Goal: Check status

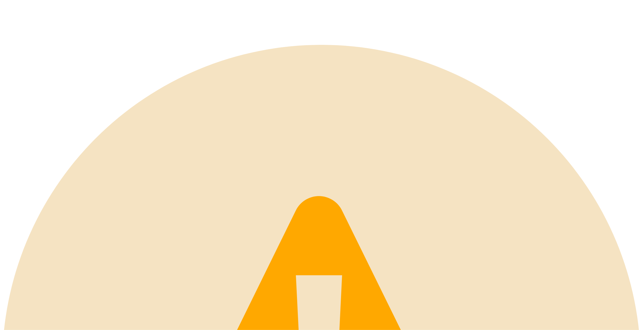
click at [41, 5] on icon at bounding box center [43, 23] width 83 height 42
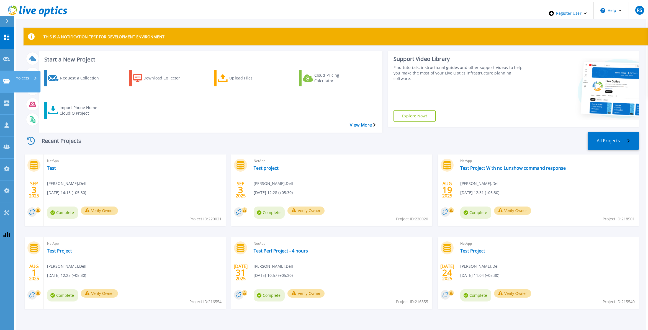
click at [0, 71] on link "Projects Projects" at bounding box center [7, 82] width 14 height 22
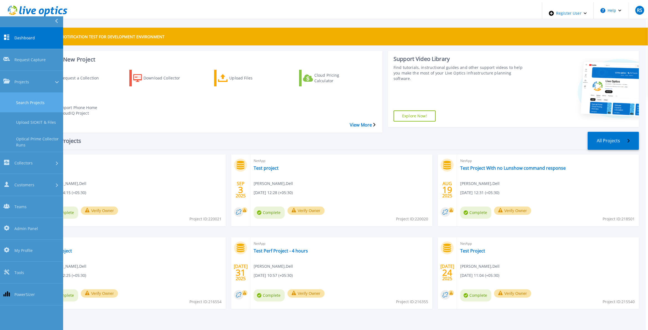
click at [35, 93] on link "Search Projects" at bounding box center [31, 103] width 63 height 20
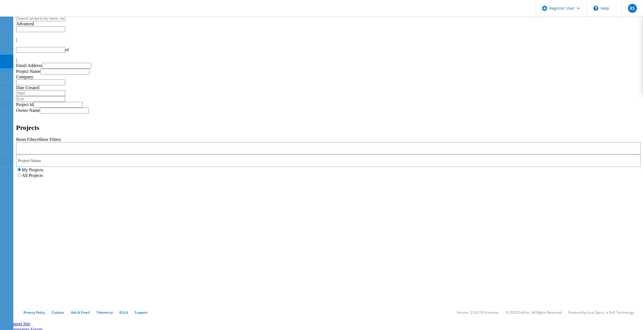
type input "1"
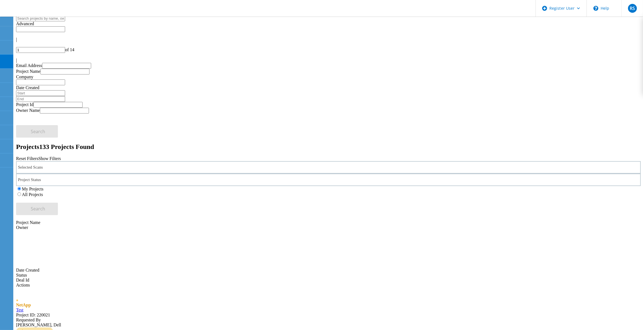
click at [172, 161] on div "Selected Scans" at bounding box center [328, 167] width 625 height 12
click at [71, 183] on label "VMAX4/PowerMax" at bounding box center [53, 185] width 37 height 5
click at [34, 183] on input "VMAX4/PowerMax" at bounding box center [32, 185] width 4 height 4
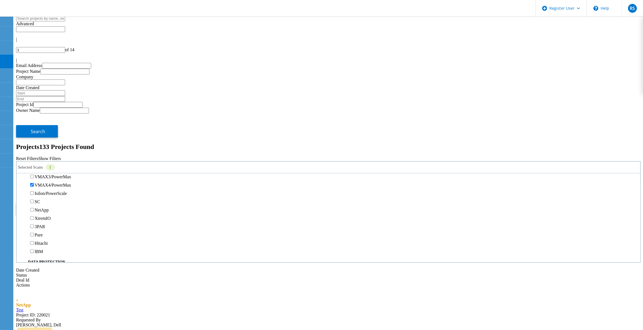
click at [416, 192] on div "All Projects" at bounding box center [328, 195] width 625 height 6
click at [58, 203] on button "Search" at bounding box center [37, 209] width 42 height 12
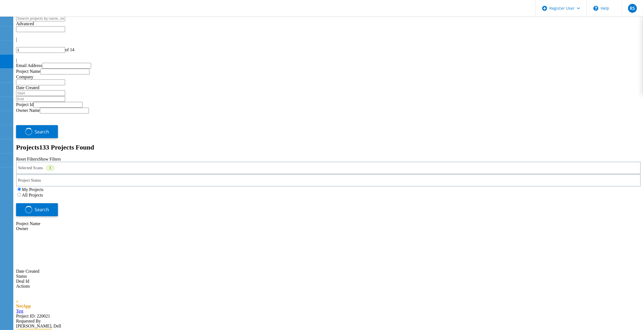
click at [510, 187] on div "My Projects All Projects" at bounding box center [328, 192] width 625 height 11
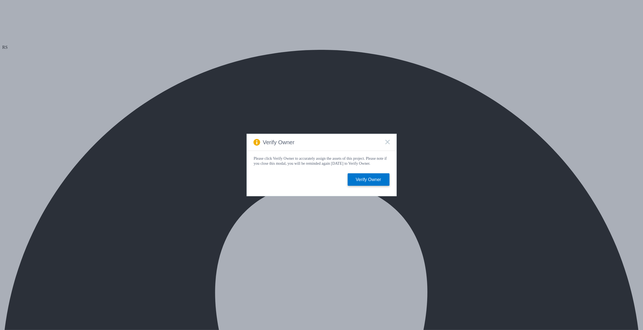
click at [385, 140] on div "Verify Owner" at bounding box center [322, 142] width 150 height 17
click at [386, 140] on icon at bounding box center [387, 142] width 4 height 4
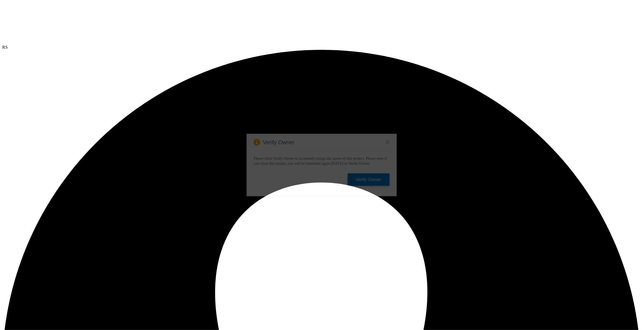
click at [226, 126] on div "Verify Owner Please click Verify Owner to accurately assign the assets of this …" at bounding box center [321, 165] width 643 height 330
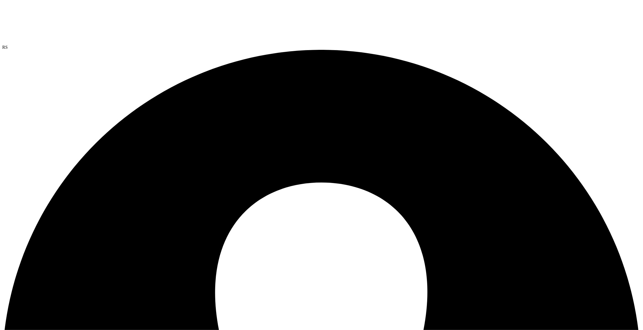
drag, startPoint x: 20, startPoint y: 49, endPoint x: 146, endPoint y: 53, distance: 125.8
drag, startPoint x: 146, startPoint y: 53, endPoint x: 85, endPoint y: 89, distance: 70.3
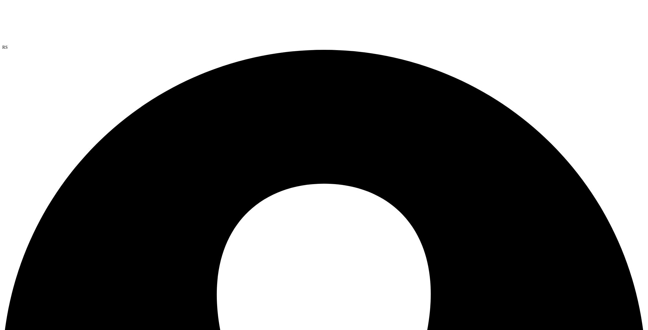
drag, startPoint x: 46, startPoint y: 82, endPoint x: 227, endPoint y: 87, distance: 181.3
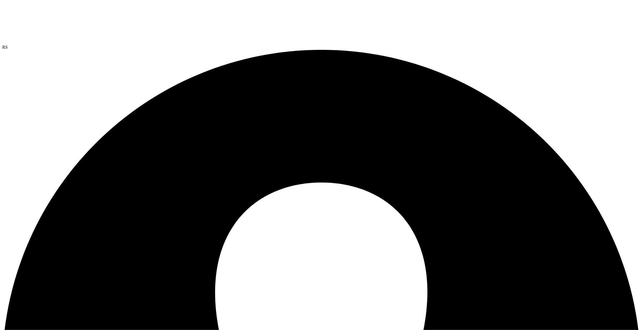
drag, startPoint x: 43, startPoint y: 83, endPoint x: 313, endPoint y: 79, distance: 269.9
drag, startPoint x: 206, startPoint y: 83, endPoint x: 258, endPoint y: 84, distance: 52.1
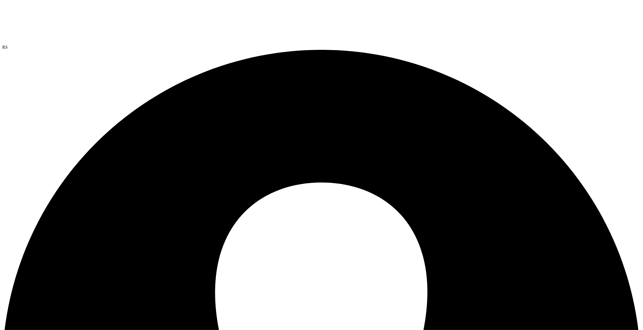
drag, startPoint x: 45, startPoint y: 83, endPoint x: 92, endPoint y: 85, distance: 47.4
drag, startPoint x: 92, startPoint y: 85, endPoint x: 83, endPoint y: 75, distance: 13.5
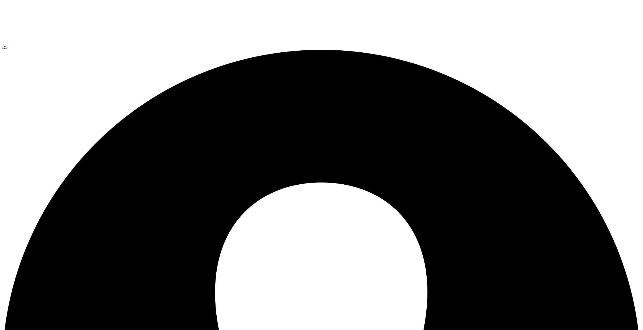
drag, startPoint x: 83, startPoint y: 75, endPoint x: 45, endPoint y: 55, distance: 42.7
drag, startPoint x: 21, startPoint y: 47, endPoint x: 89, endPoint y: 48, distance: 68.4
drag, startPoint x: 89, startPoint y: 48, endPoint x: 37, endPoint y: 48, distance: 52.9
